Goal: Task Accomplishment & Management: Manage account settings

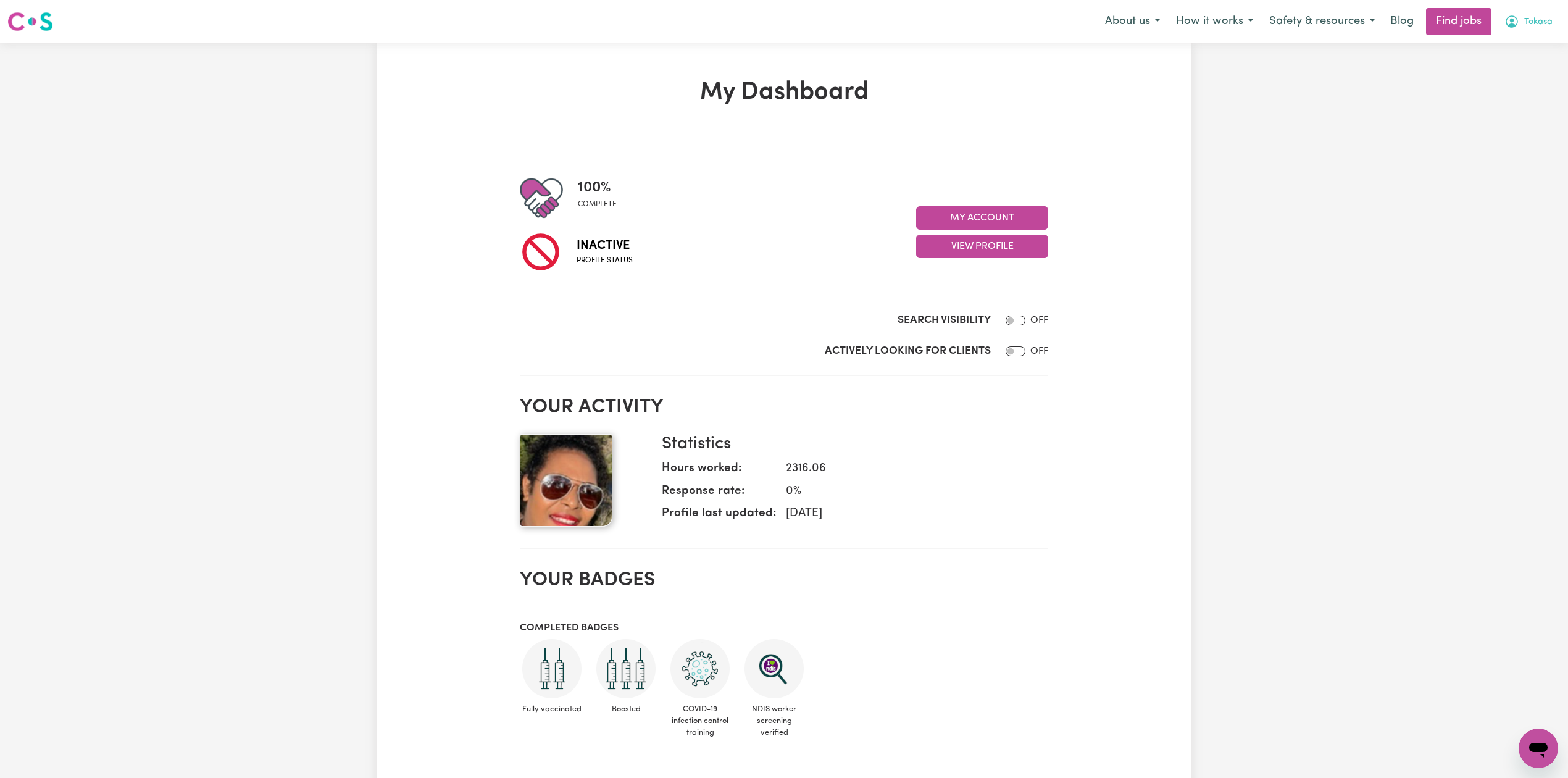
click at [1516, 26] on icon "My Account" at bounding box center [1512, 22] width 15 height 15
click at [1512, 80] on link "My Dashboard" at bounding box center [1512, 71] width 98 height 24
click at [1507, 92] on link "Logout" at bounding box center [1512, 95] width 98 height 24
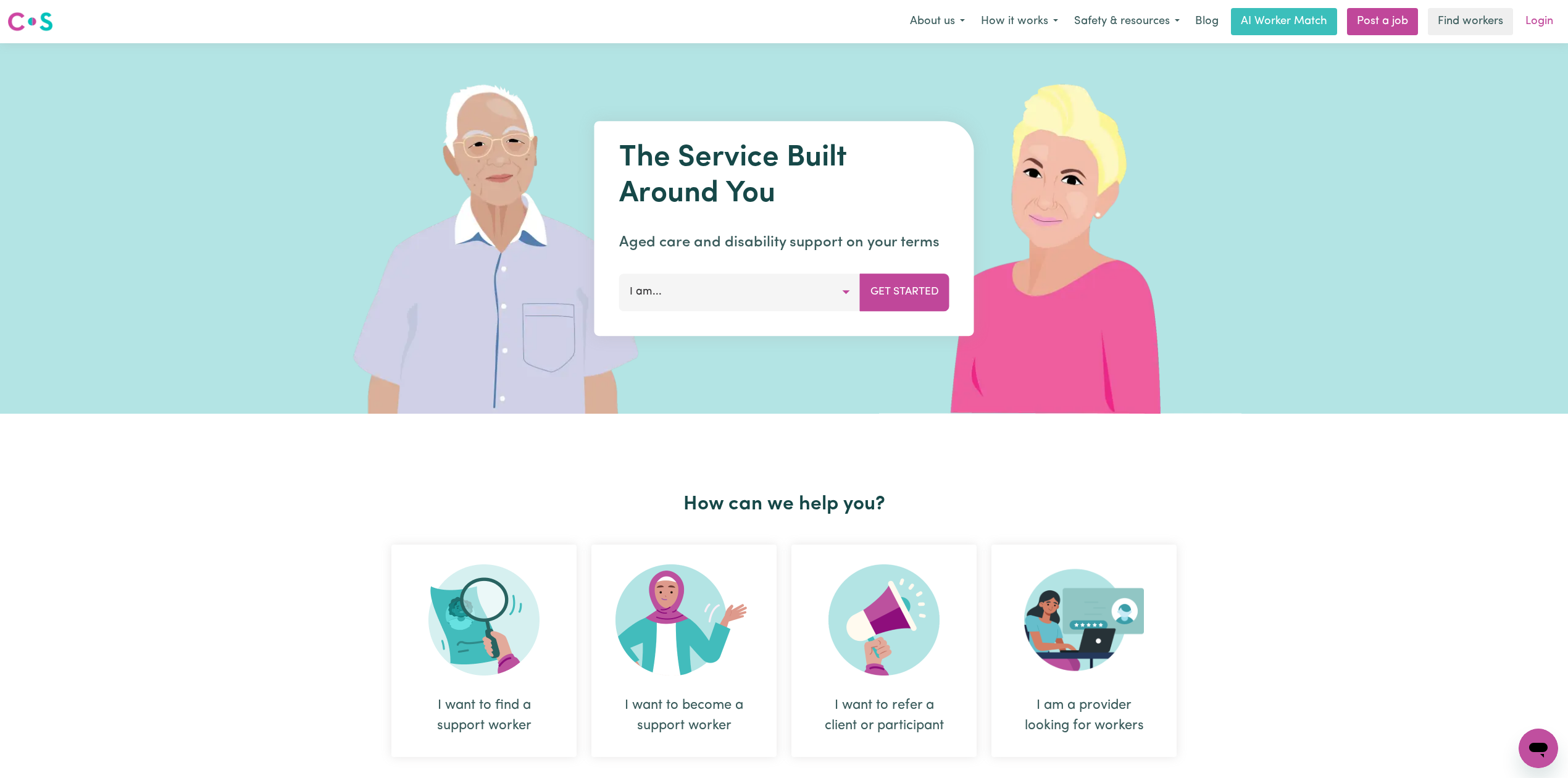
click at [1527, 26] on link "Login" at bounding box center [1539, 22] width 43 height 27
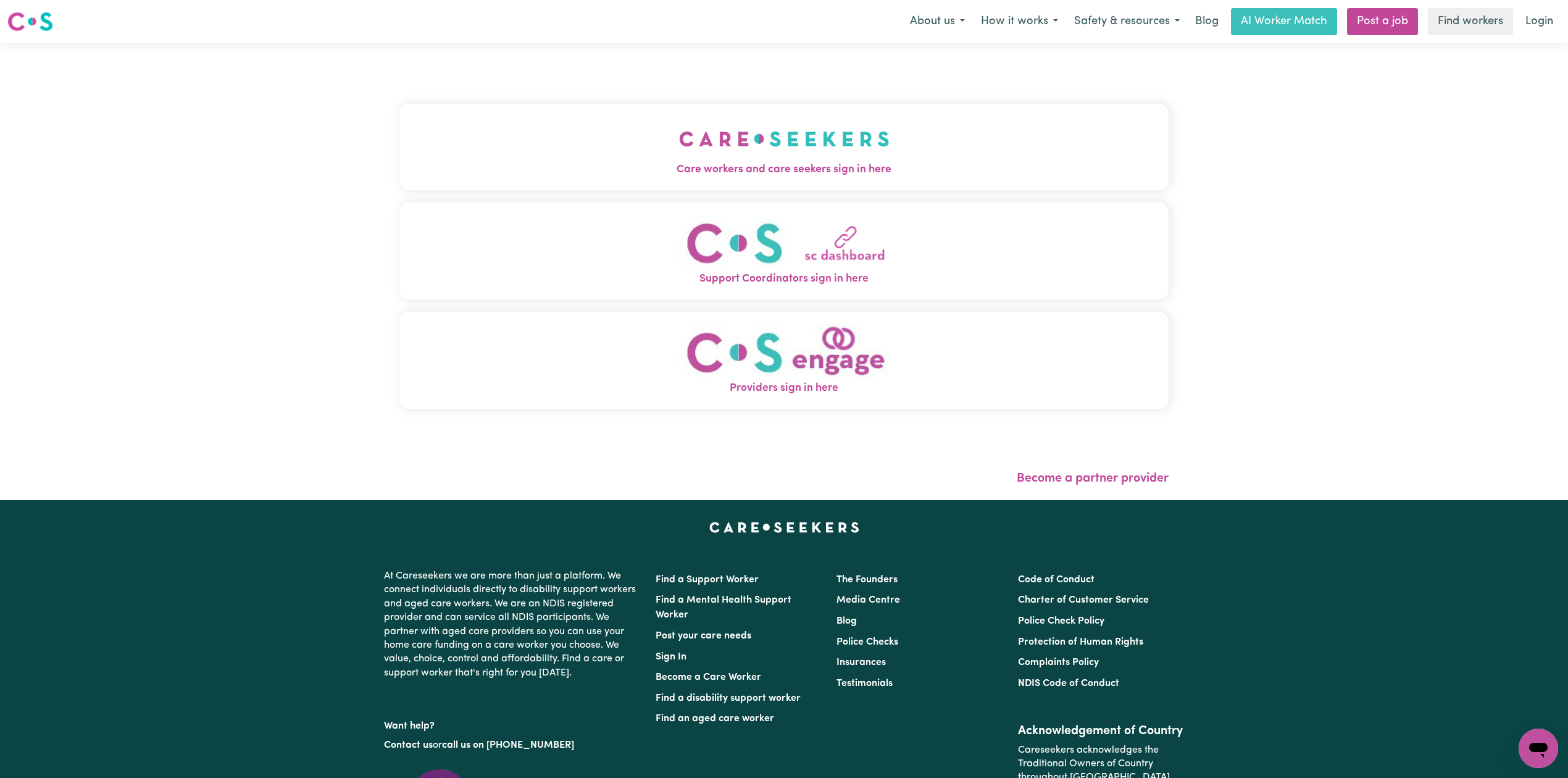
click at [781, 79] on div "Care workers and care seekers sign in here Support Coordinators sign in here Pr…" at bounding box center [784, 263] width 769 height 389
click at [549, 149] on button "Care workers and care seekers sign in here" at bounding box center [784, 147] width 769 height 87
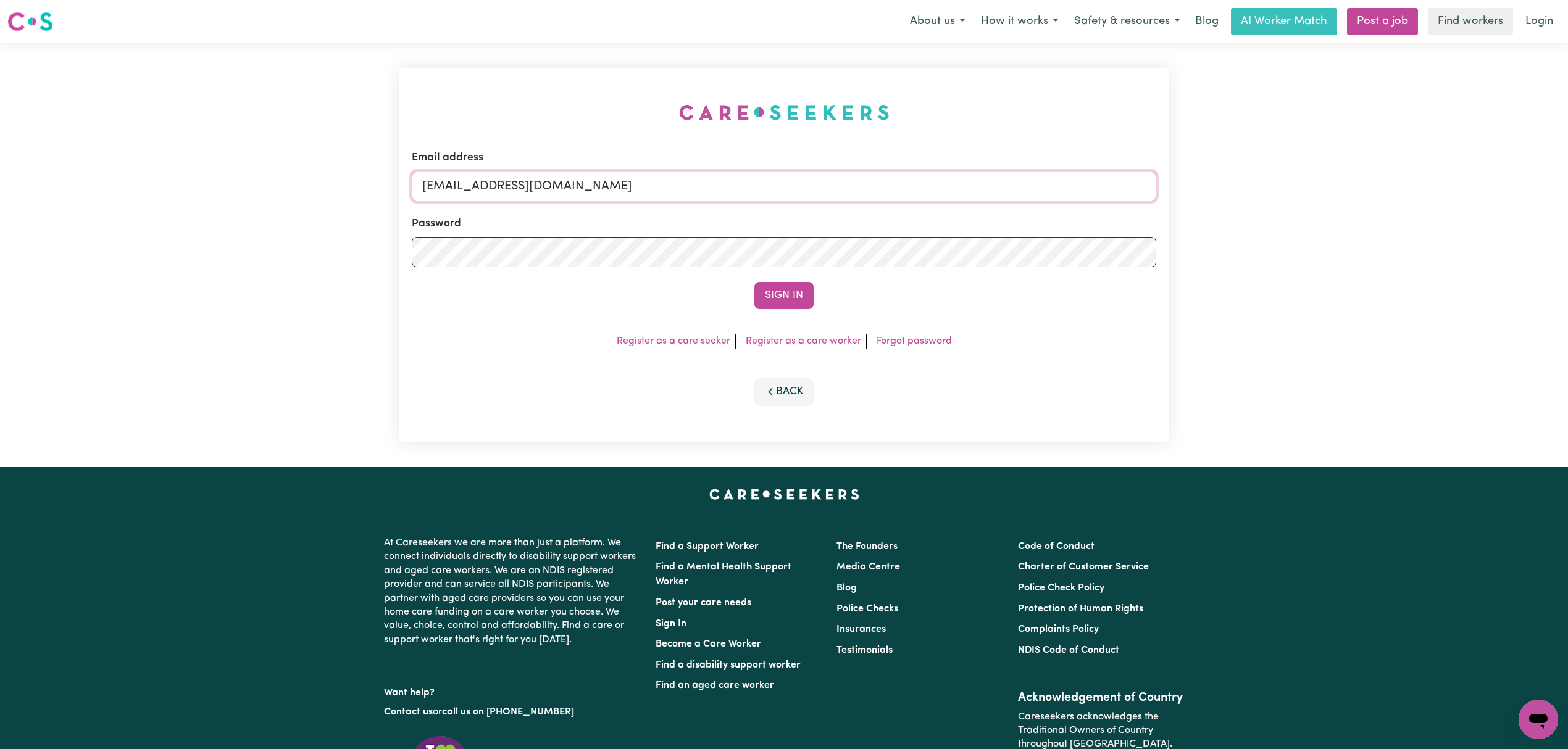
click at [630, 196] on input "onboardingcs@careseekers.com.au" at bounding box center [784, 186] width 744 height 30
drag, startPoint x: 488, startPoint y: 179, endPoint x: 902, endPoint y: 179, distance: 414.0
click at [902, 179] on input "Superuser~jepletingnaum23@yahoo.com" at bounding box center [784, 186] width 744 height 30
type input "Superuser~aleah.care@gmail.com"
click at [754, 285] on button "Sign In" at bounding box center [784, 296] width 59 height 27
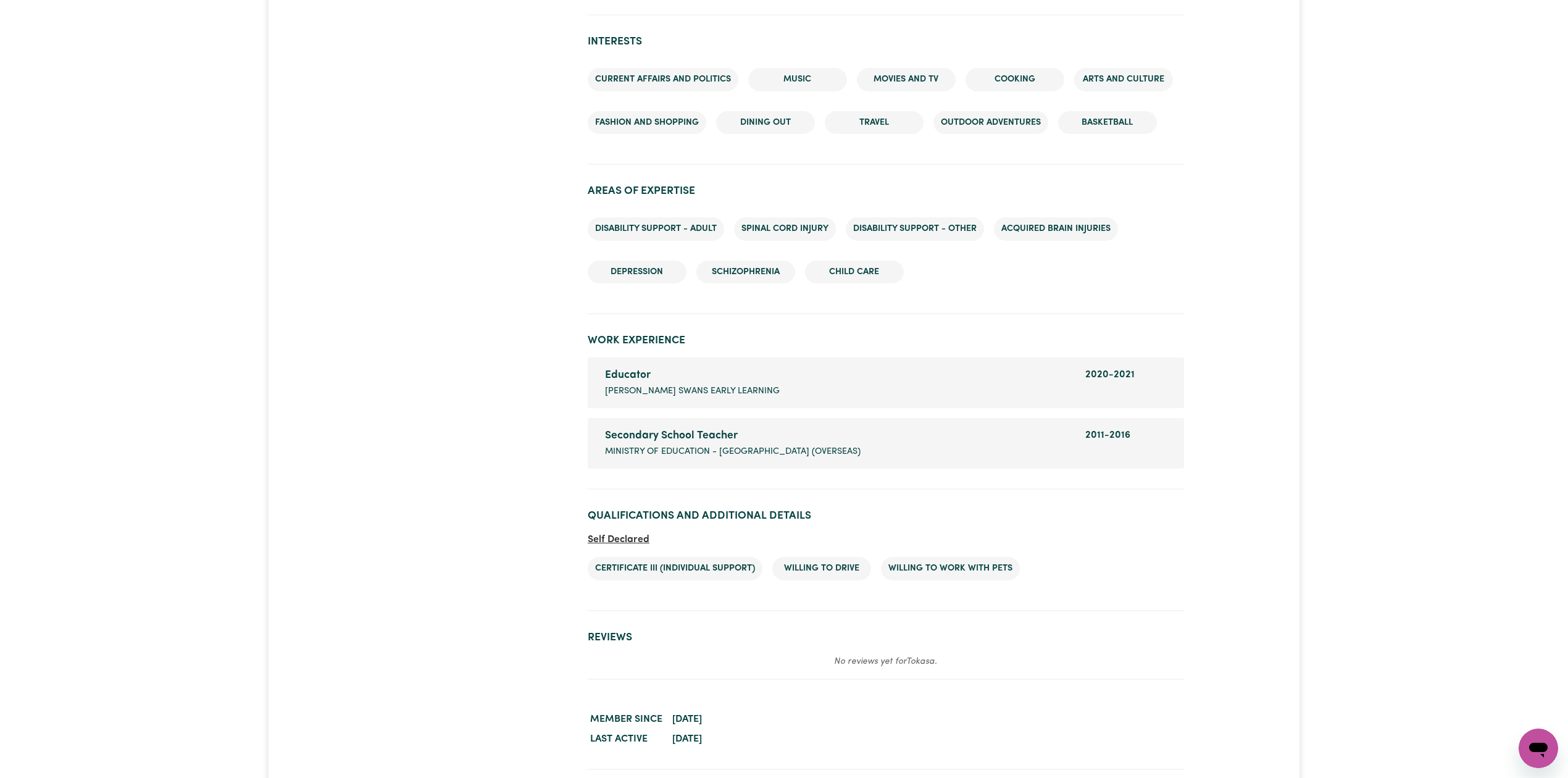
scroll to position [1357, 0]
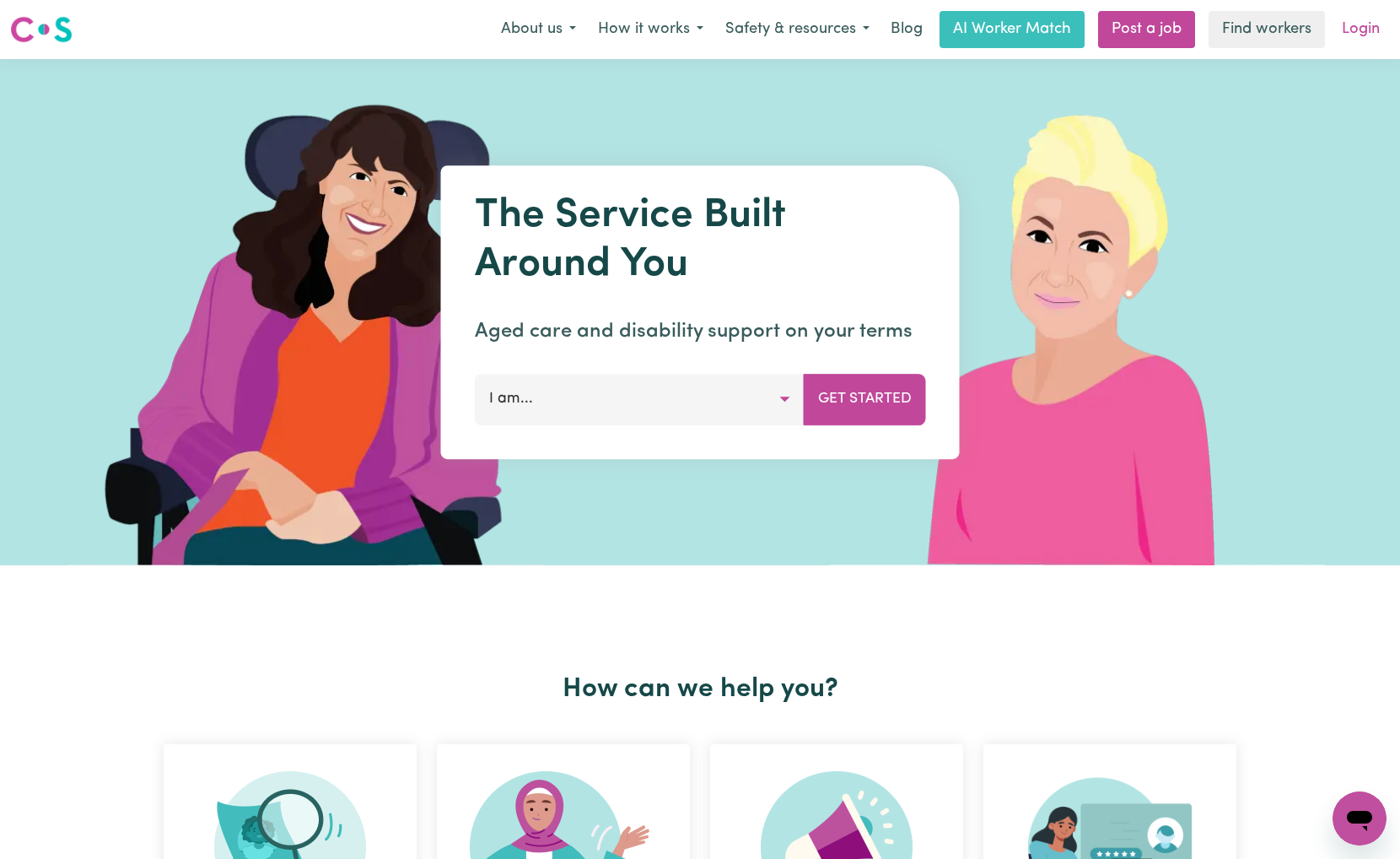
click at [840, 31] on link "Login" at bounding box center [1360, 30] width 58 height 37
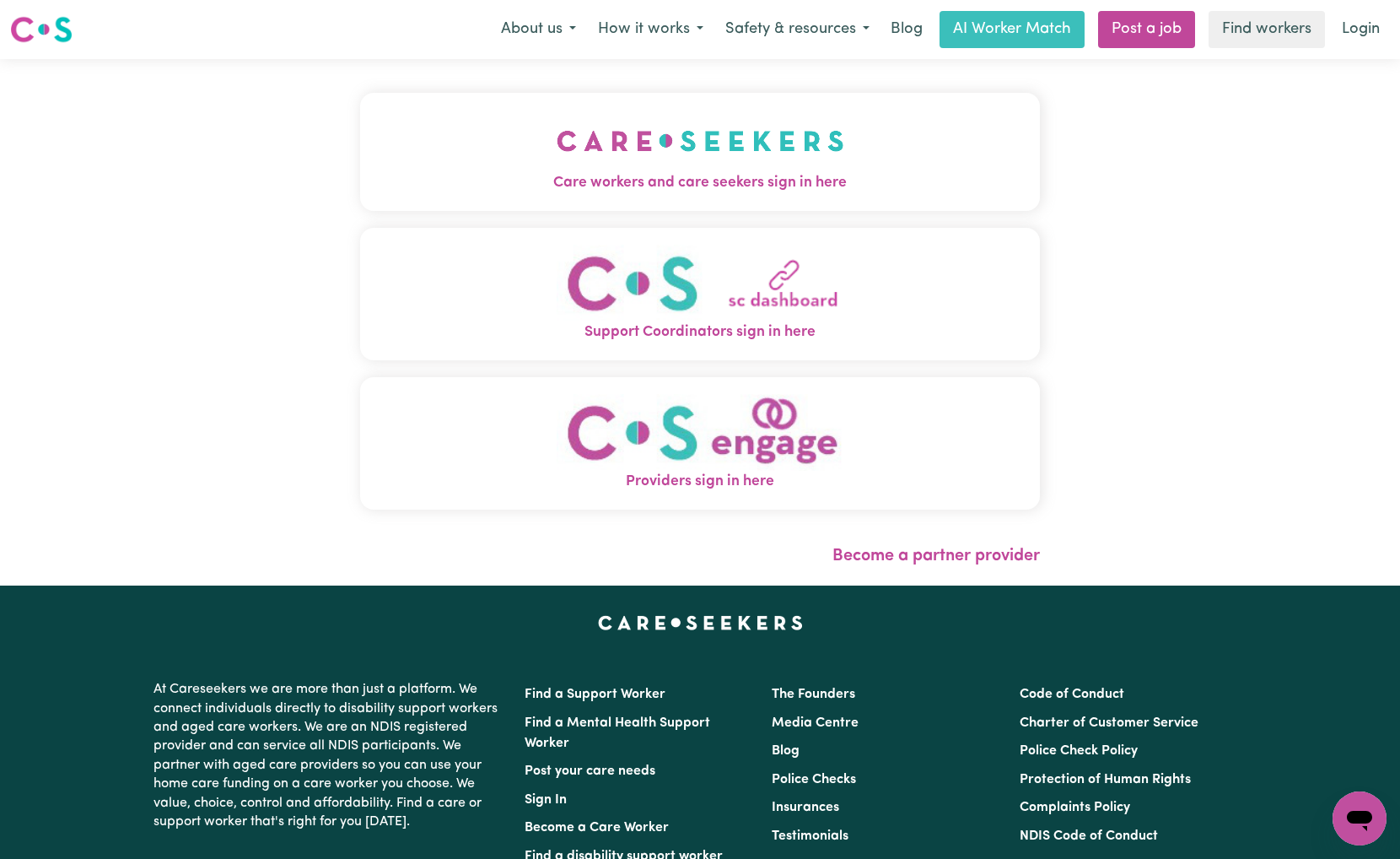
click at [705, 185] on span "Care workers and care seekers sign in here" at bounding box center [700, 183] width 679 height 22
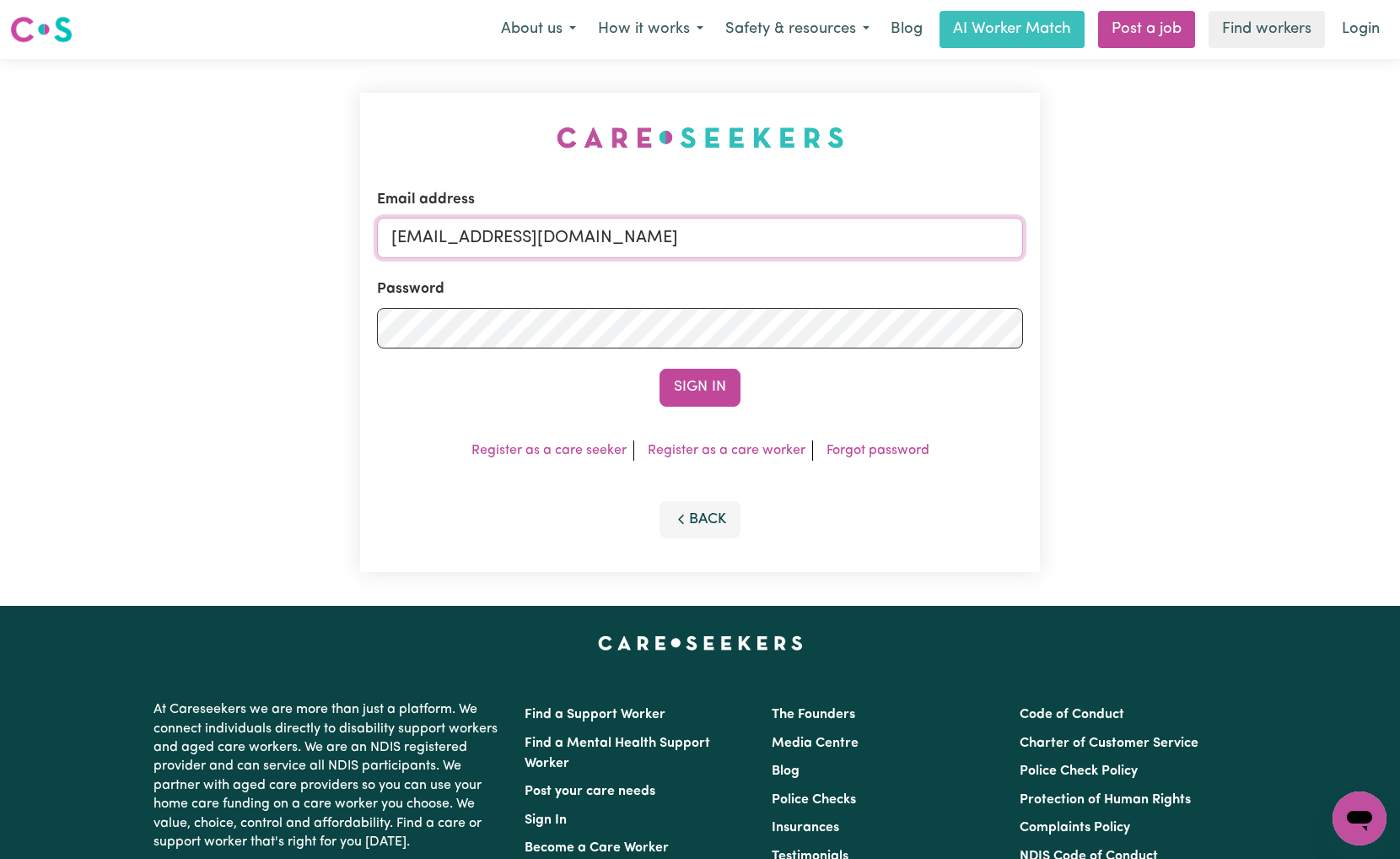
drag, startPoint x: 538, startPoint y: 230, endPoint x: 530, endPoint y: 234, distance: 8.9
click at [536, 231] on input "onboardingcs@careseekers.com.au" at bounding box center [700, 238] width 646 height 41
drag, startPoint x: 477, startPoint y: 237, endPoint x: 1053, endPoint y: 264, distance: 576.6
click at [840, 265] on div "Email address Superuser~jakedworkin@hotmail.com Password Sign In Register as a …" at bounding box center [700, 333] width 1400 height 547
type input "Superuser~AntonioCristianoHP@careseekers.com.au"
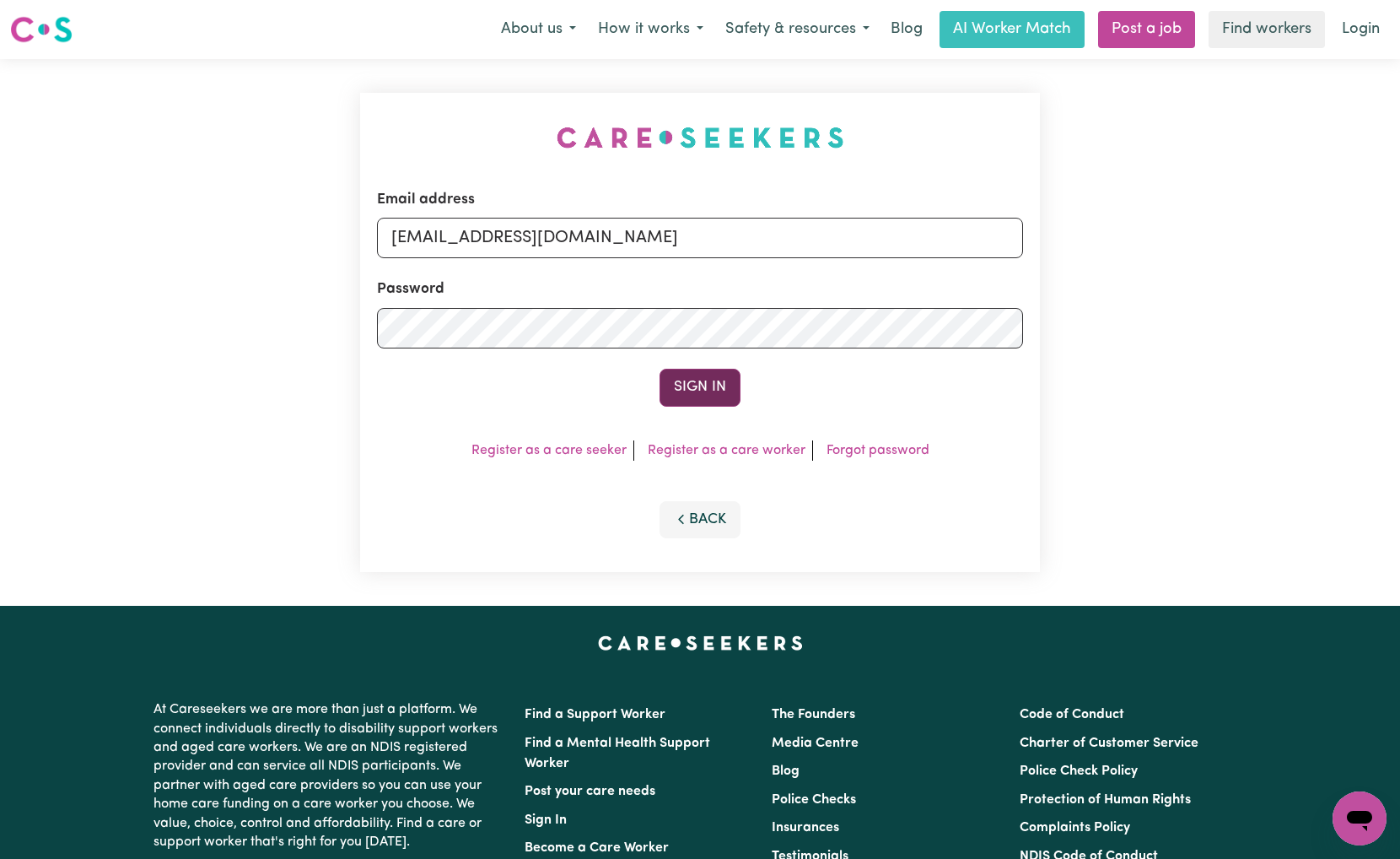
click at [692, 362] on button "Sign In" at bounding box center [700, 388] width 81 height 37
